Goal: Task Accomplishment & Management: Use online tool/utility

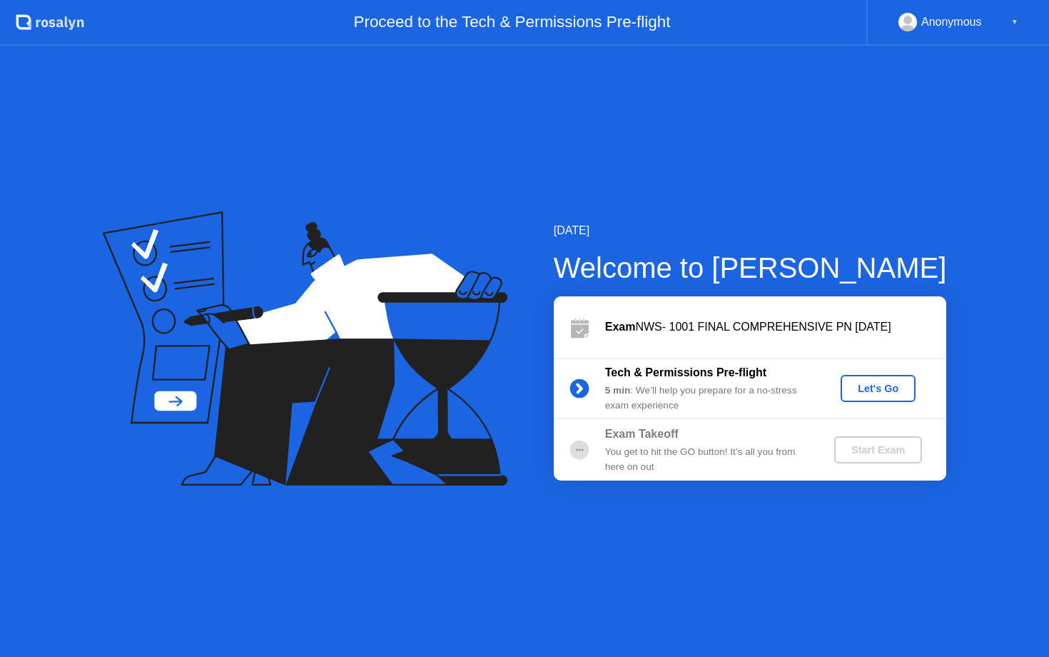
click at [882, 390] on div "Let's Go" at bounding box center [879, 388] width 64 height 11
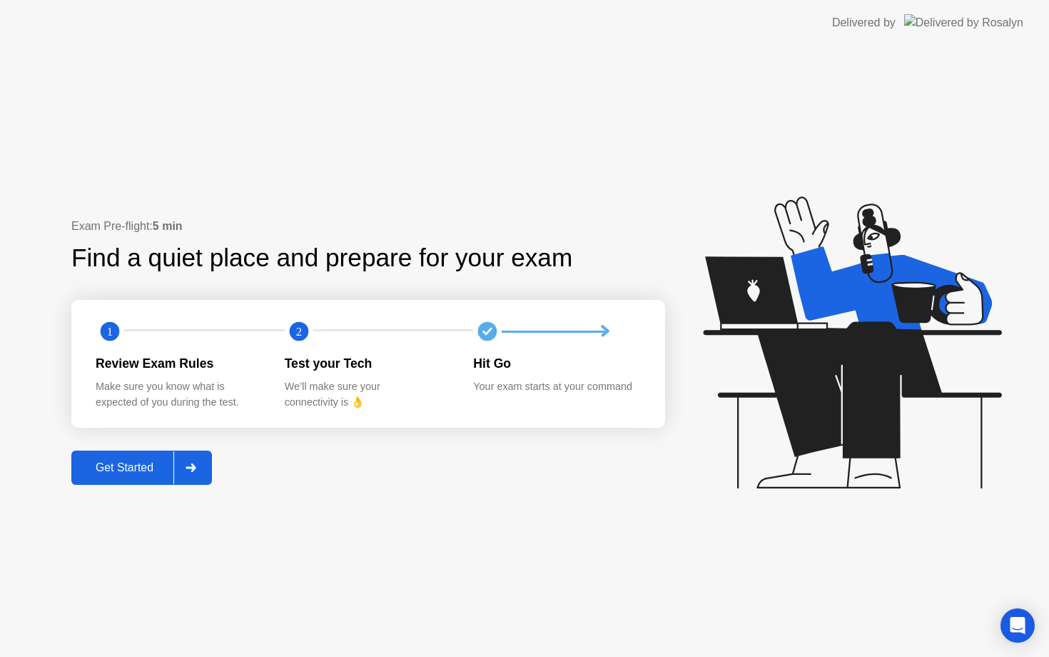
click at [101, 469] on div "Get Started" at bounding box center [125, 467] width 98 height 13
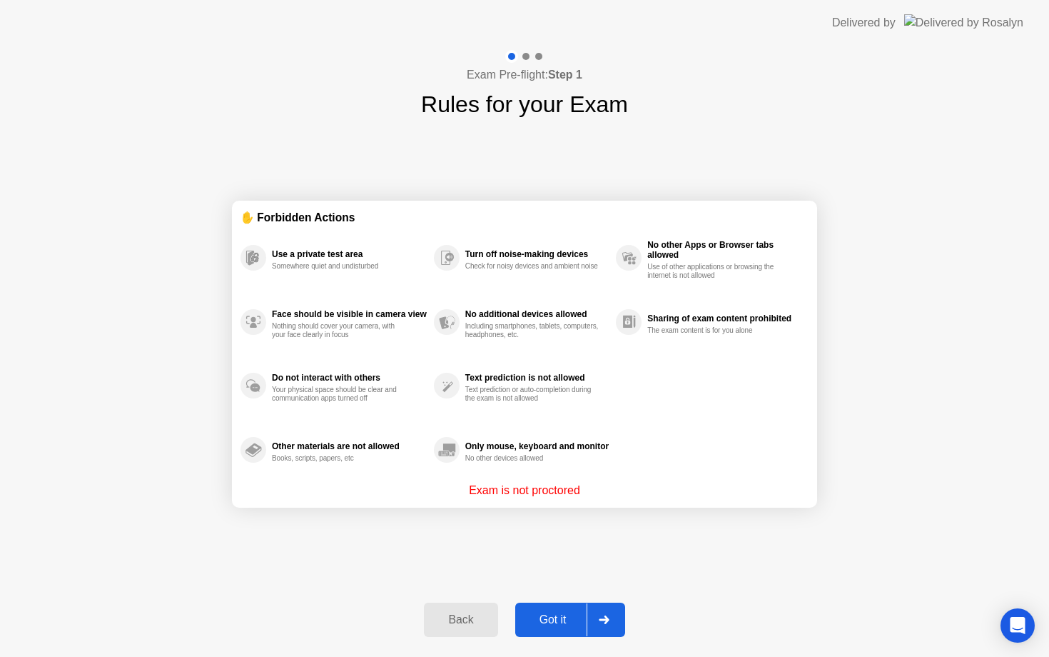
click at [558, 625] on div "Got it" at bounding box center [553, 619] width 67 height 13
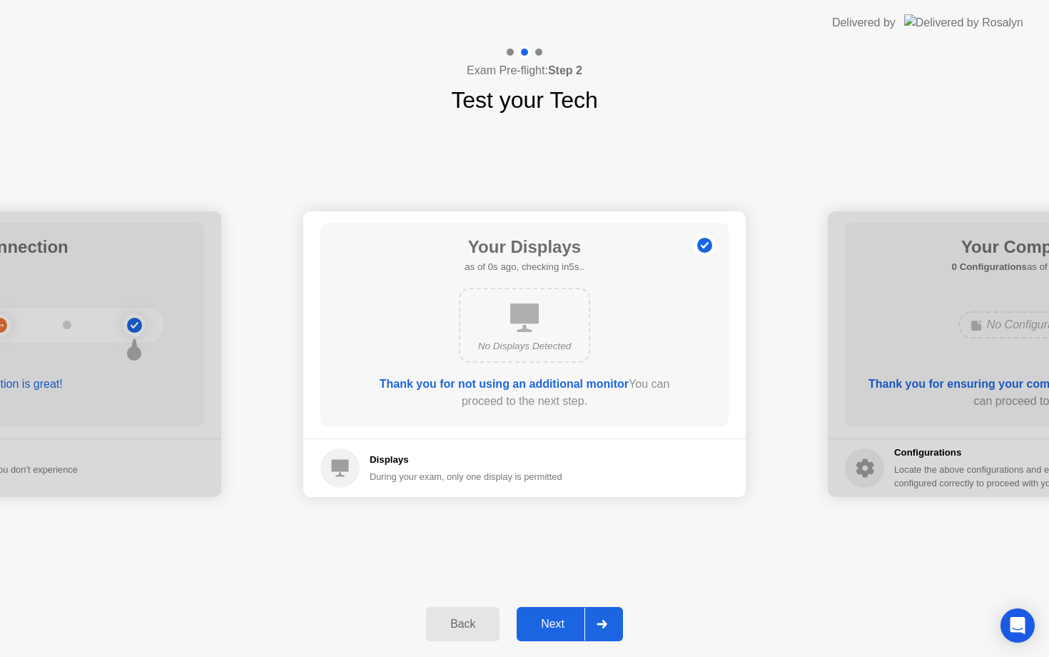
click at [558, 625] on div "Next" at bounding box center [553, 623] width 64 height 13
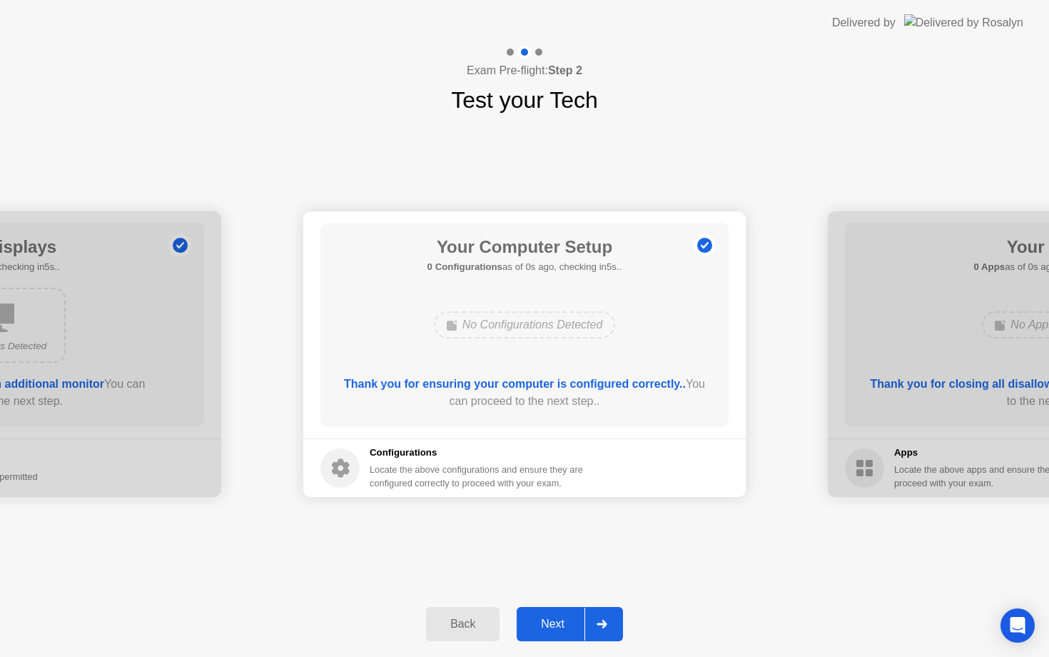
click at [558, 625] on div "Next" at bounding box center [553, 623] width 64 height 13
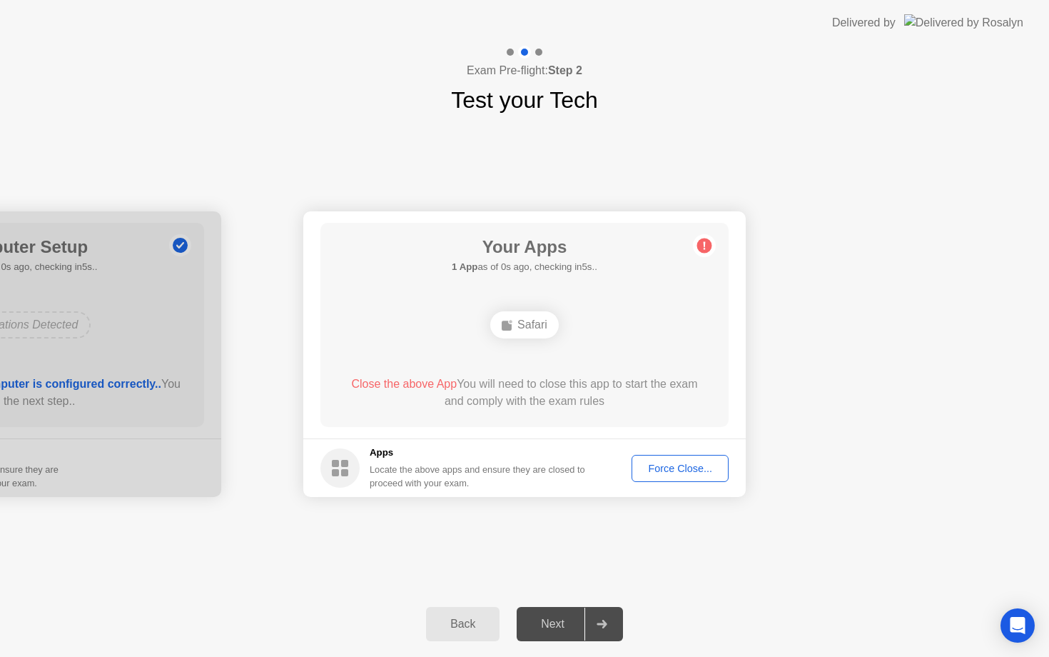
click at [558, 625] on div "Next" at bounding box center [553, 623] width 64 height 13
click at [685, 470] on div "Force Close..." at bounding box center [680, 468] width 87 height 11
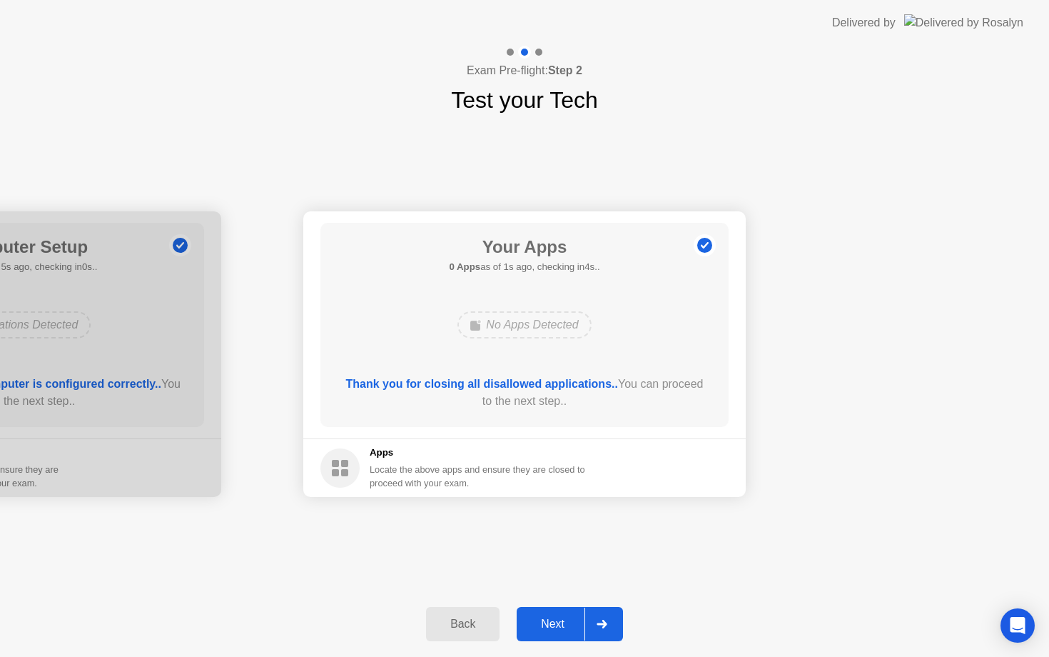
click at [553, 617] on div "Next" at bounding box center [553, 623] width 64 height 13
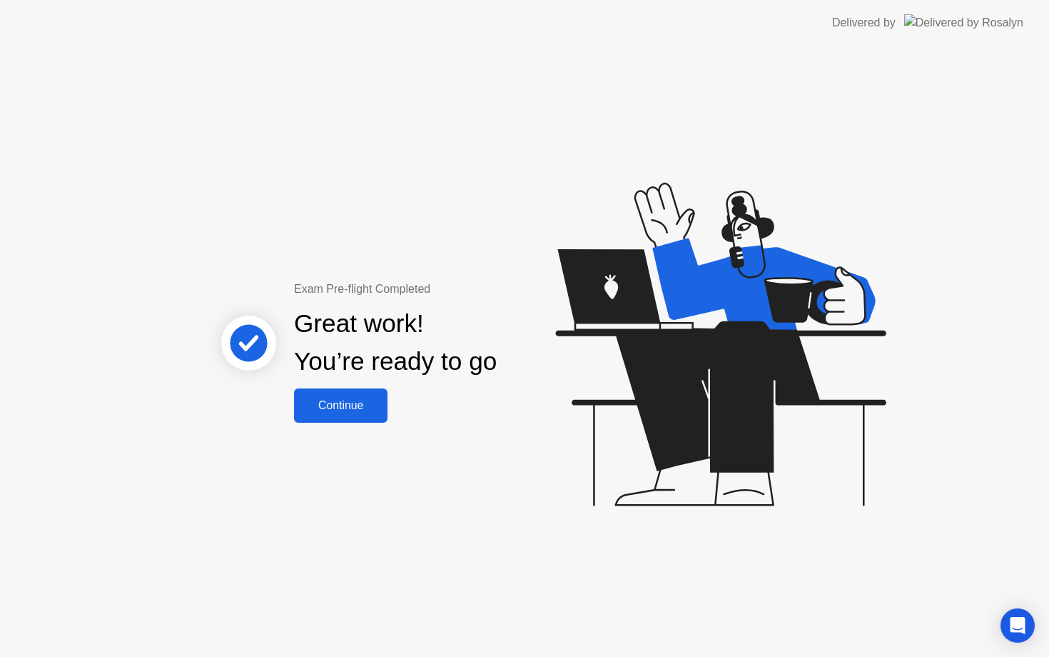
click at [363, 399] on div "Continue" at bounding box center [340, 405] width 85 height 13
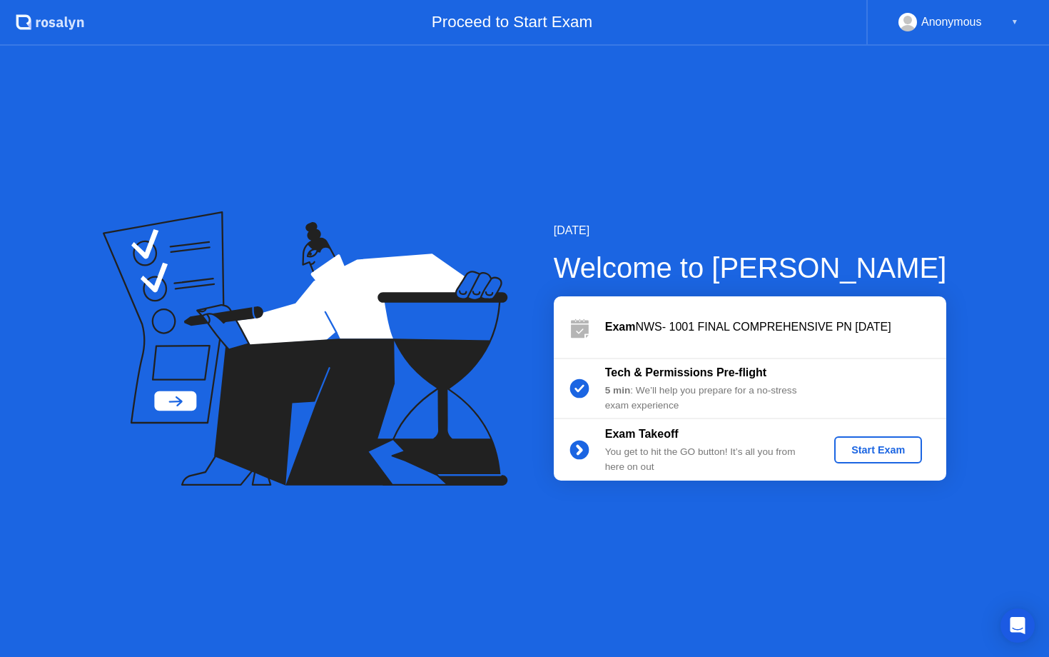
click at [864, 453] on div "Start Exam" at bounding box center [878, 449] width 76 height 11
